Goal: Information Seeking & Learning: Learn about a topic

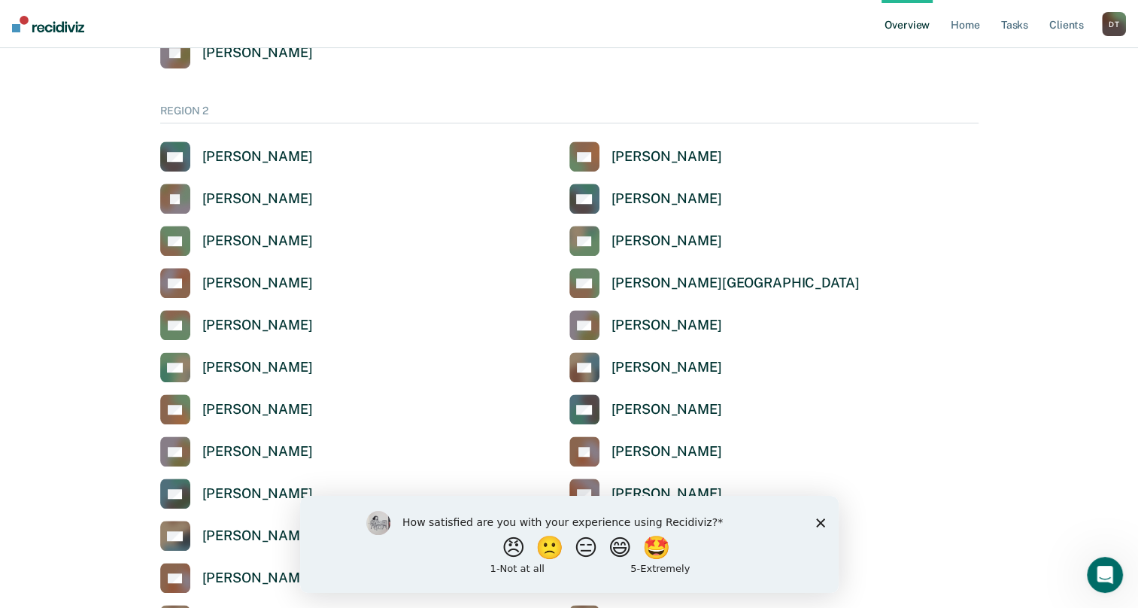
scroll to position [1065, 0]
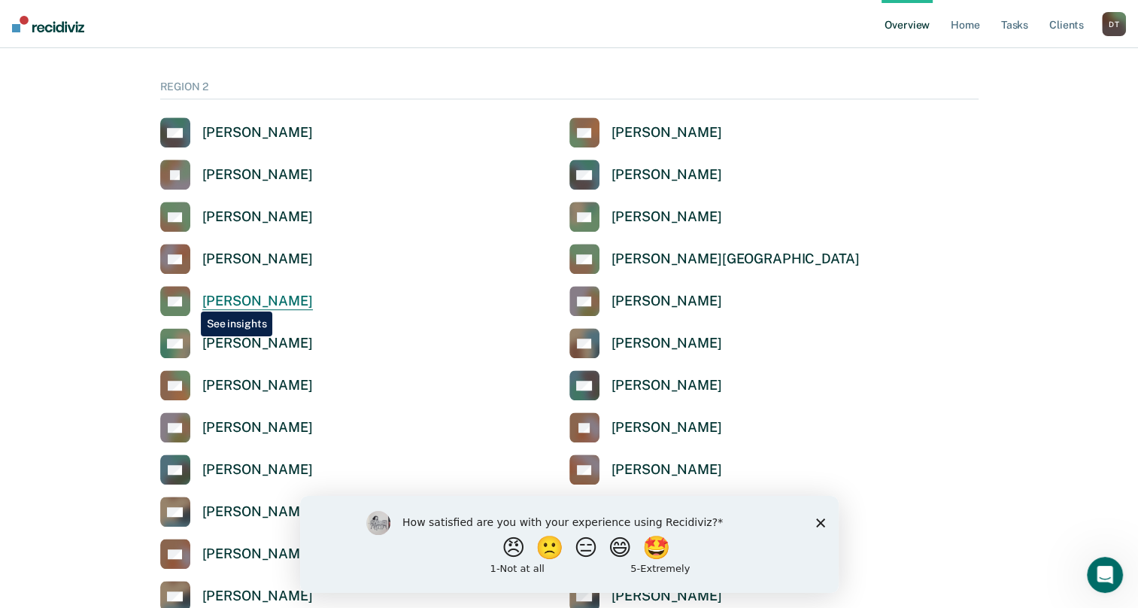
click at [190, 300] on icon at bounding box center [184, 289] width 50 height 53
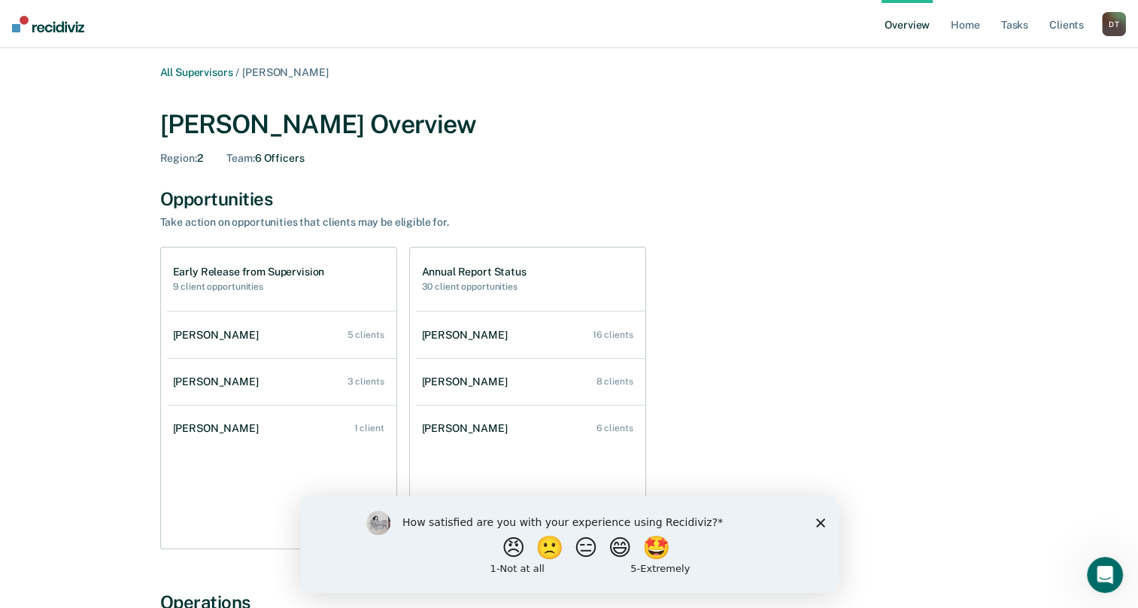
click at [1035, 255] on div "All Supervisors / [PERSON_NAME] [PERSON_NAME] Overview Region : 2 Team : 6 Offi…" at bounding box center [569, 524] width 1102 height 916
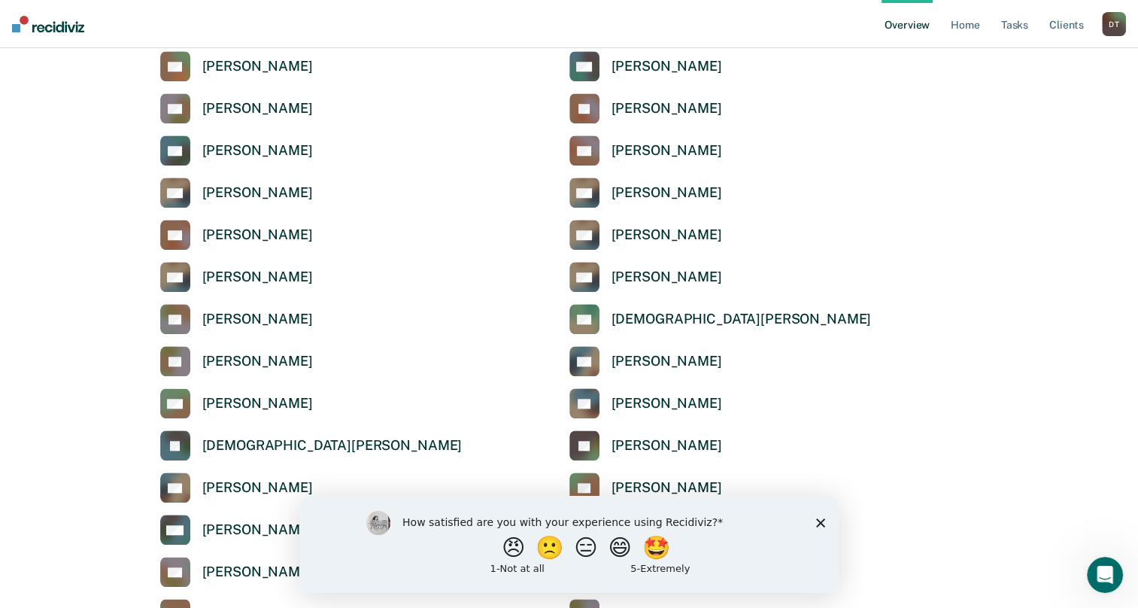
scroll to position [1408, 0]
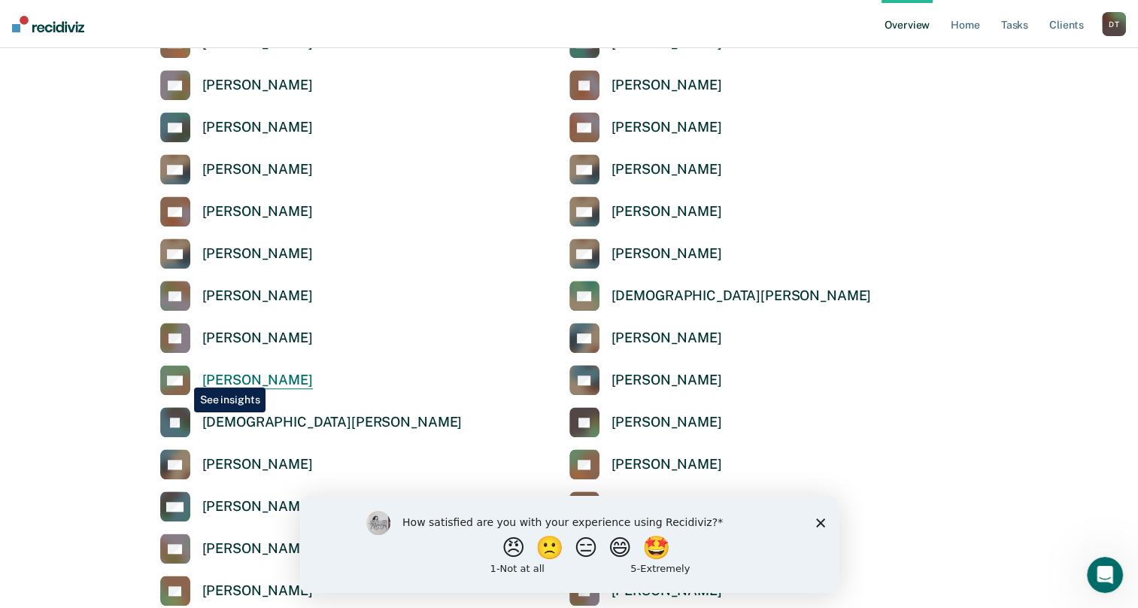
click at [183, 376] on icon at bounding box center [175, 390] width 44 height 40
